Goal: Task Accomplishment & Management: Use online tool/utility

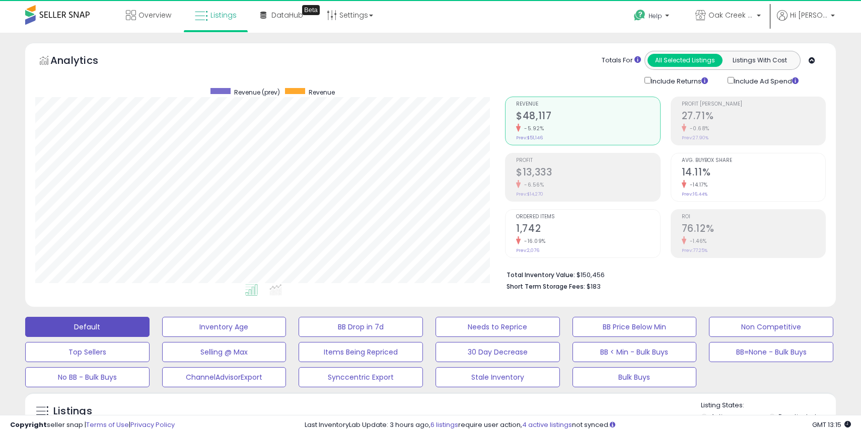
scroll to position [206, 470]
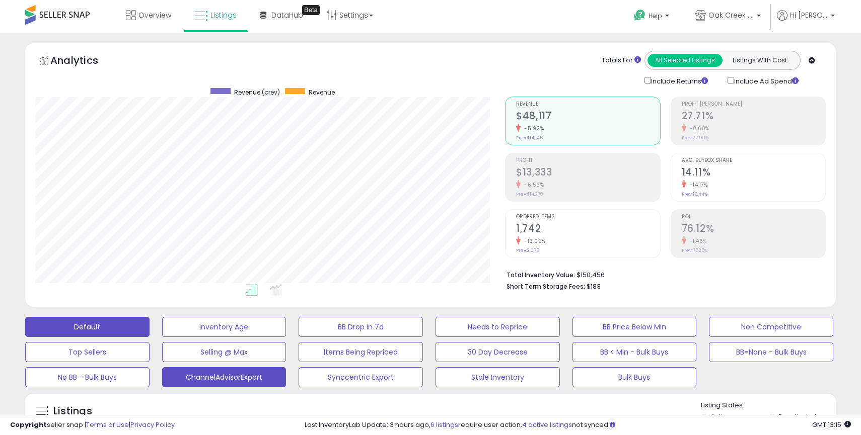
click at [253, 377] on button "ChannelAdvisorExport" at bounding box center [224, 378] width 124 height 20
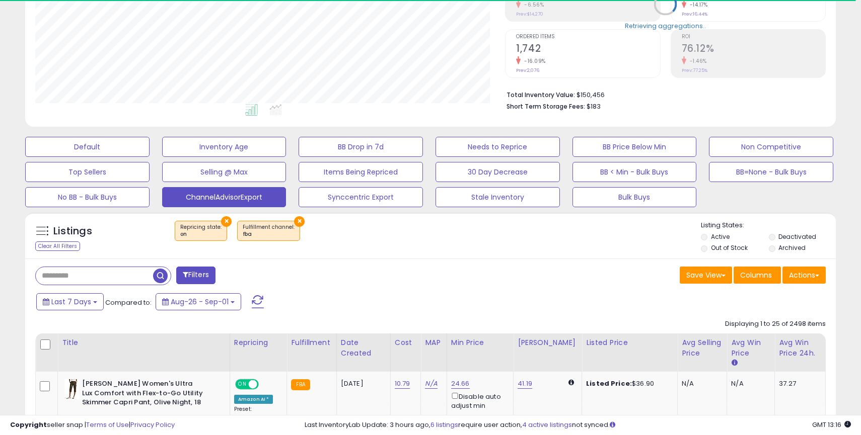
scroll to position [183, 0]
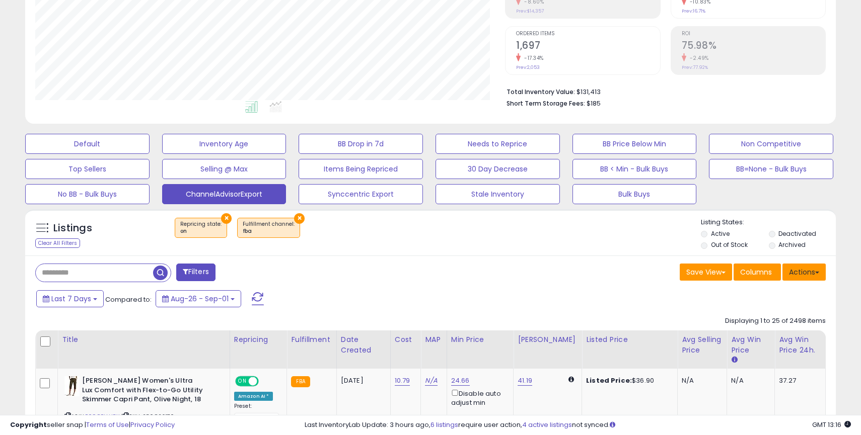
click at [803, 272] on button "Actions" at bounding box center [803, 272] width 43 height 17
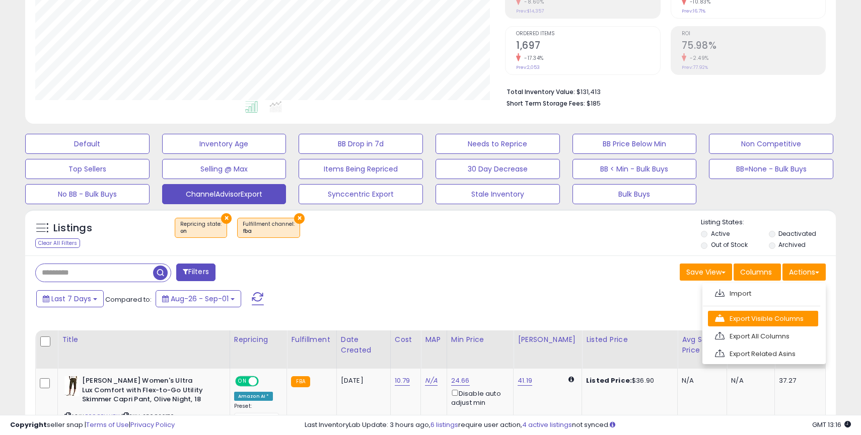
click at [741, 319] on link "Export Visible Columns" at bounding box center [763, 319] width 110 height 16
